Goal: Information Seeking & Learning: Learn about a topic

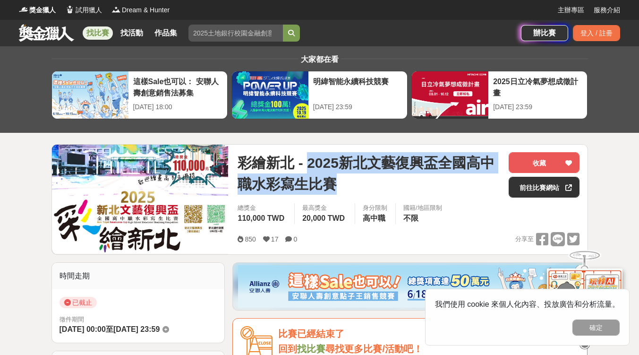
drag, startPoint x: 0, startPoint y: 0, endPoint x: 333, endPoint y: 181, distance: 379.0
click at [333, 181] on span "彩繪新北 - 2025新北文藝復興盃全國高中職水彩寫生比賽" at bounding box center [370, 173] width 264 height 43
click at [56, 196] on img at bounding box center [140, 199] width 177 height 109
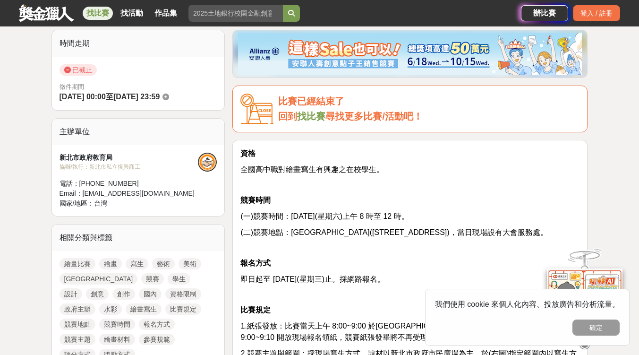
scroll to position [236, 0]
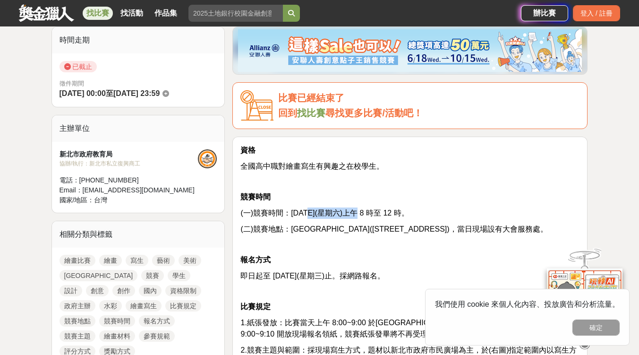
drag, startPoint x: 324, startPoint y: 209, endPoint x: 345, endPoint y: 208, distance: 21.3
click at [345, 208] on p "(一)競賽時間：[DATE](星期六)上午 8 時至 12 時。" at bounding box center [410, 212] width 339 height 11
click at [392, 178] on p at bounding box center [410, 182] width 339 height 10
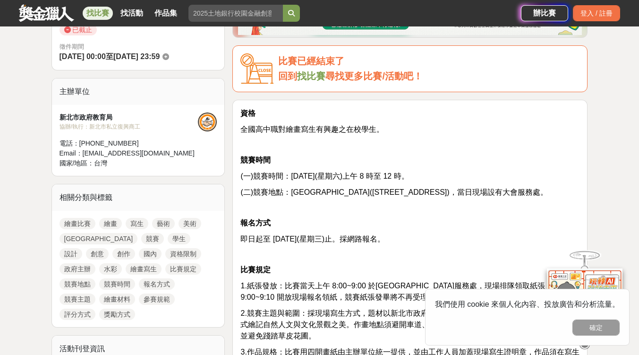
scroll to position [273, 0]
drag, startPoint x: 61, startPoint y: 117, endPoint x: 135, endPoint y: 119, distance: 73.8
click at [135, 119] on div "新北市政府教育局" at bounding box center [129, 117] width 139 height 10
copy div "新北市政府教育局"
